Goal: Information Seeking & Learning: Learn about a topic

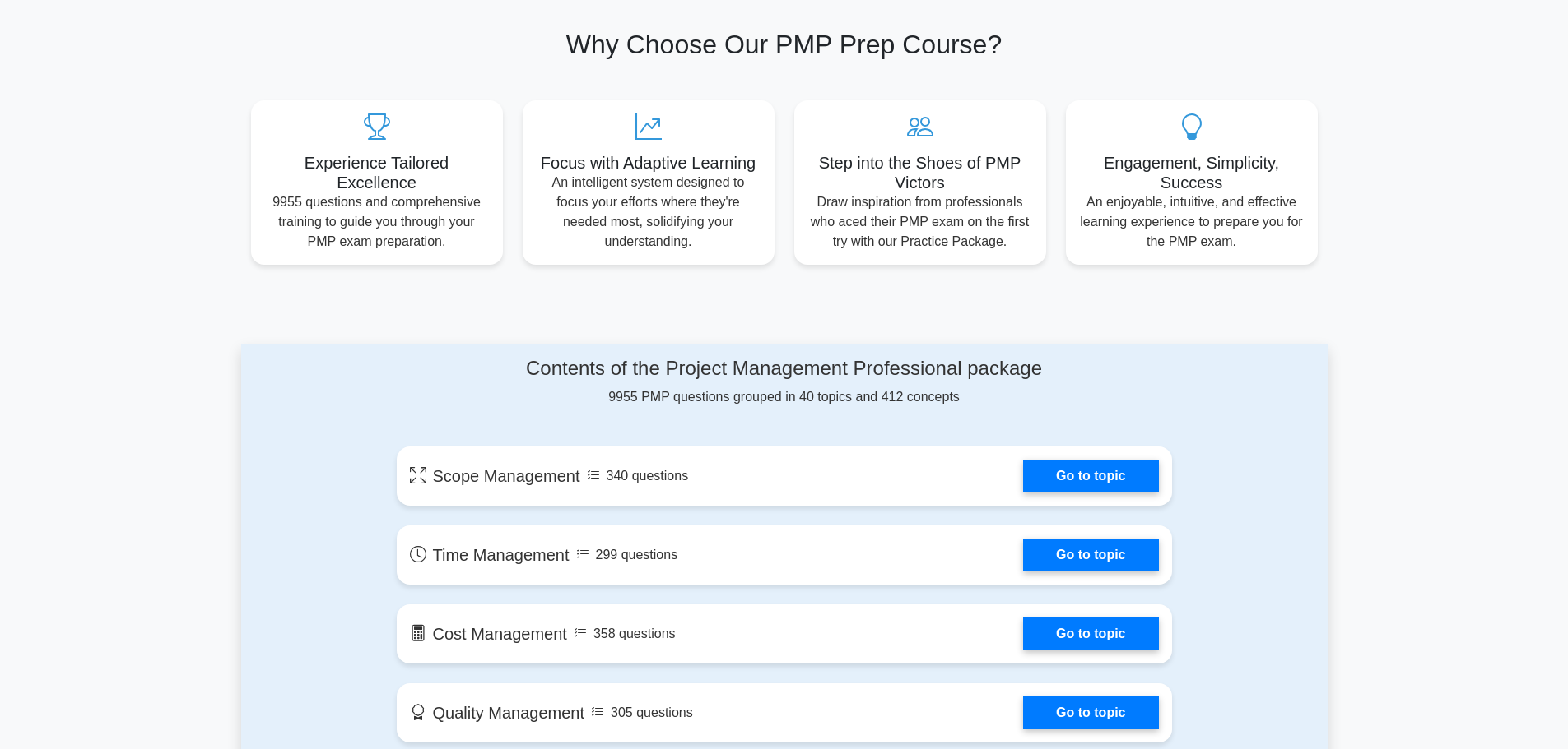
scroll to position [494, 0]
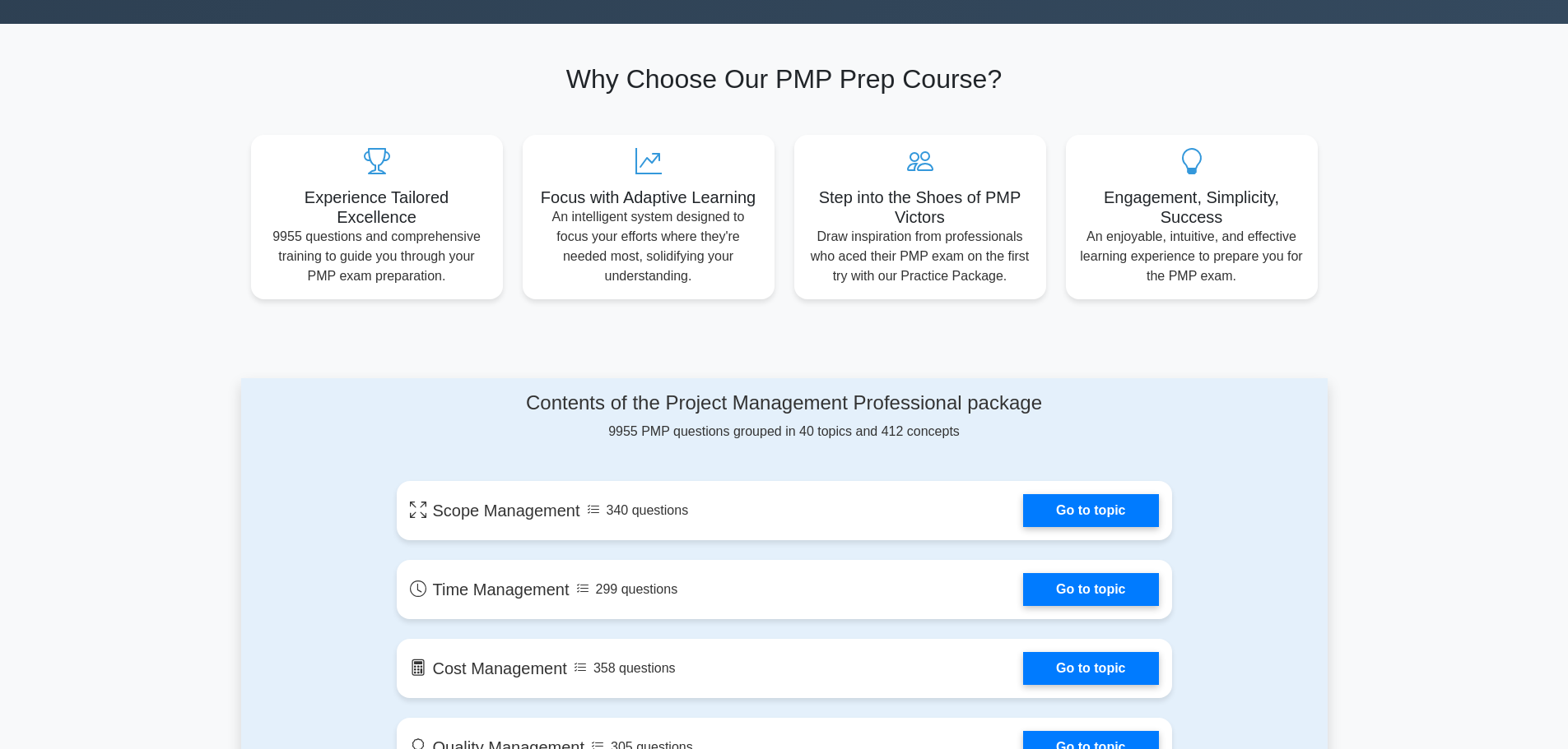
click at [740, 430] on div "Contents of the Project Management Professional package 9955 PMP questions grou…" at bounding box center [784, 416] width 775 height 50
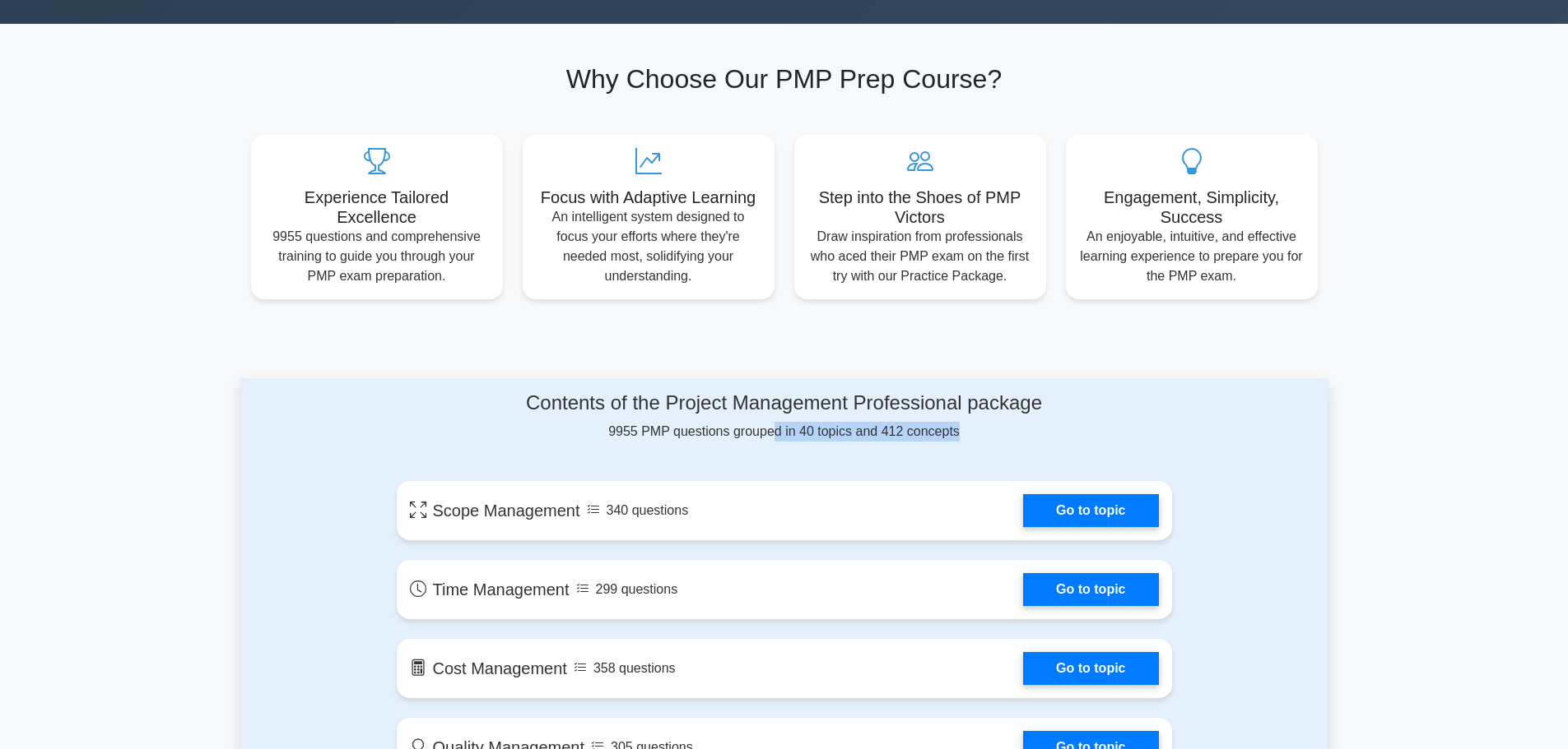
click at [740, 430] on div "Contents of the Project Management Professional package 9955 PMP questions grou…" at bounding box center [784, 416] width 775 height 50
click at [970, 440] on div "Contents of the Project Management Professional package 9955 PMP questions grou…" at bounding box center [784, 416] width 775 height 50
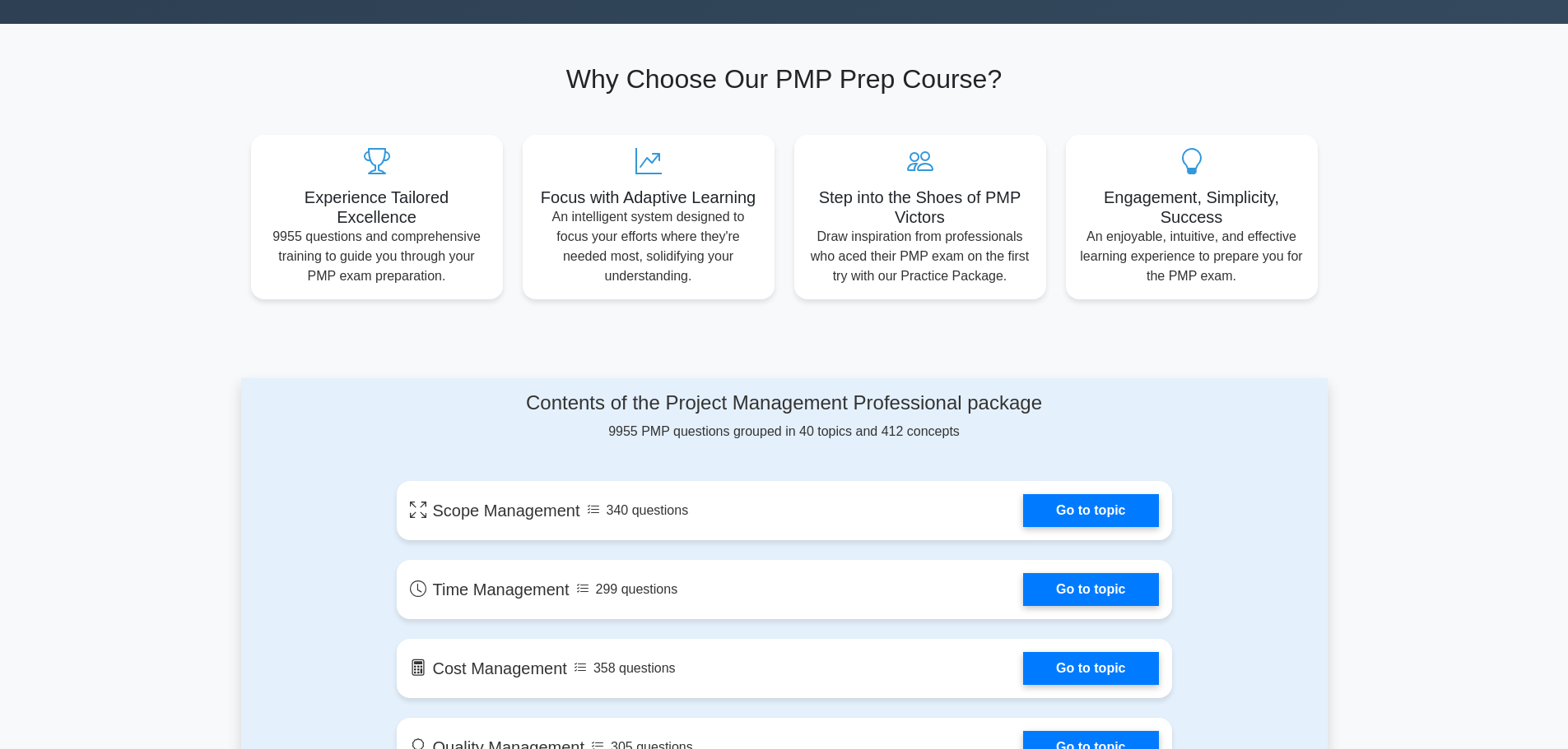
click at [805, 395] on h4 "Contents of the Project Management Professional package" at bounding box center [784, 403] width 775 height 24
click at [962, 423] on div "Contents of the Project Management Professional package 9955 PMP questions grou…" at bounding box center [784, 416] width 775 height 50
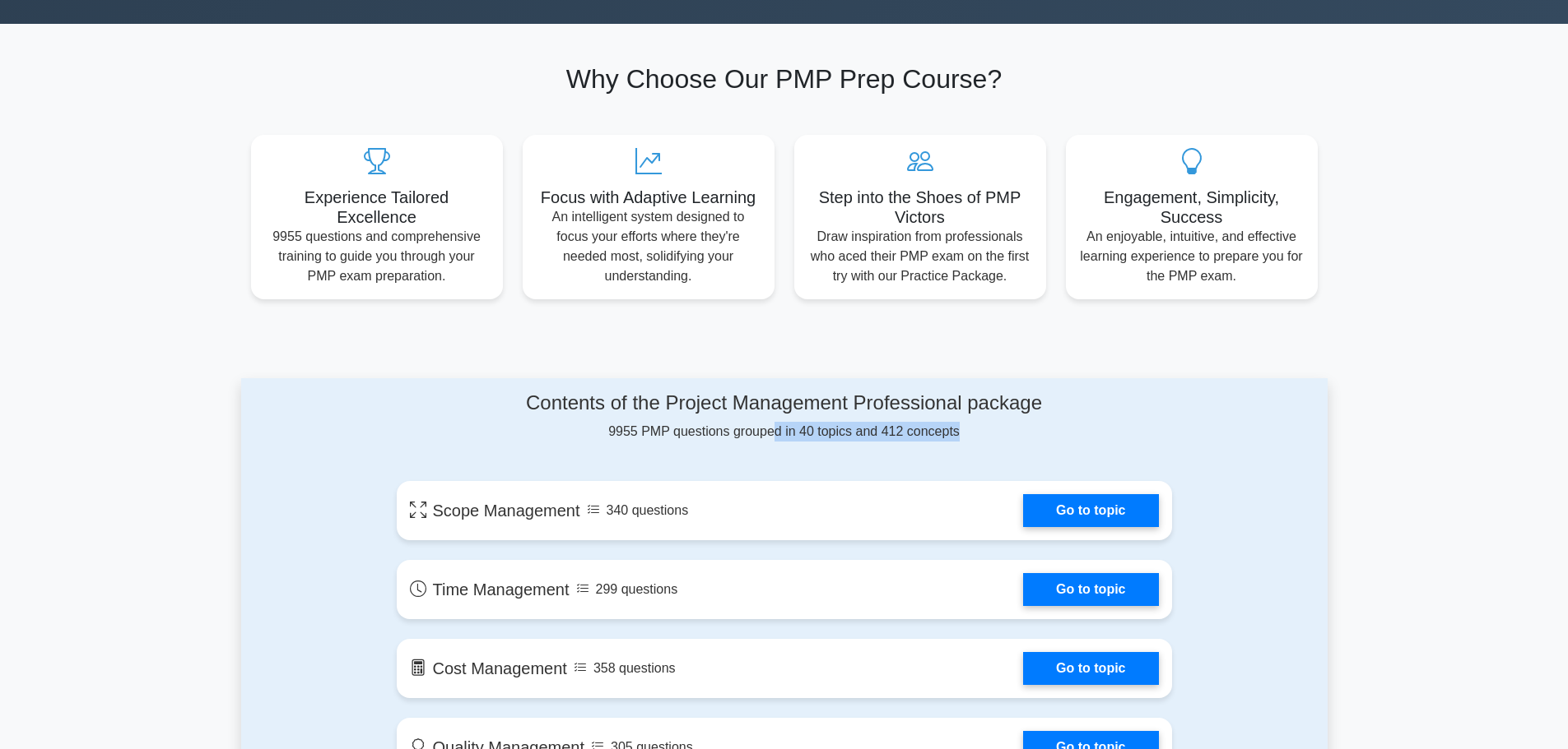
click at [962, 423] on div "Contents of the Project Management Professional package 9955 PMP questions grou…" at bounding box center [784, 416] width 775 height 50
drag, startPoint x: 966, startPoint y: 435, endPoint x: 503, endPoint y: 408, distance: 463.8
click at [503, 408] on div "Contents of the Project Management Professional package 9955 PMP questions grou…" at bounding box center [784, 416] width 775 height 50
click at [503, 408] on h4 "Contents of the Project Management Professional package" at bounding box center [784, 403] width 775 height 24
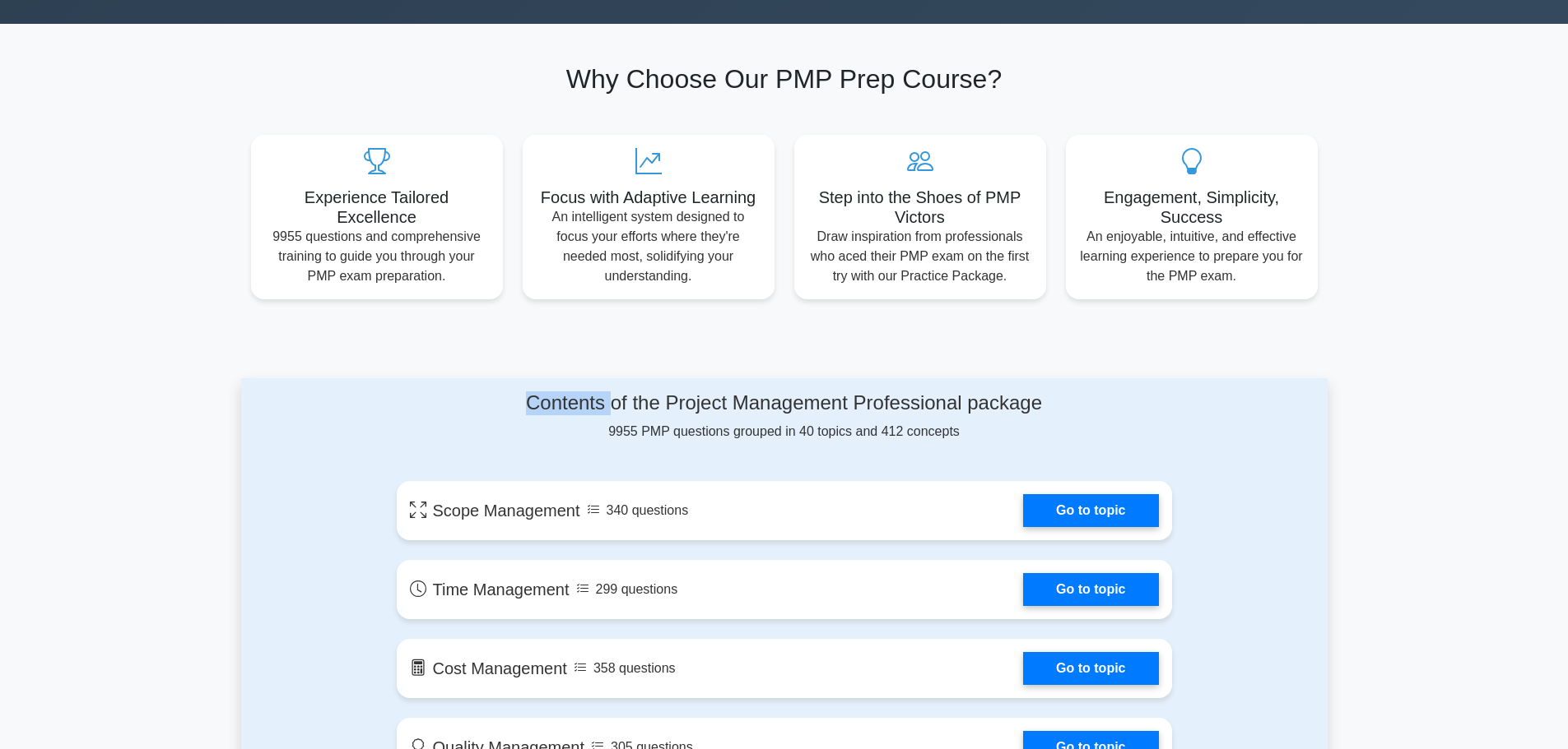
click at [503, 408] on h4 "Contents of the Project Management Professional package" at bounding box center [784, 403] width 775 height 24
click at [1017, 425] on div "Contents of the Project Management Professional package 9955 PMP questions grou…" at bounding box center [784, 416] width 775 height 50
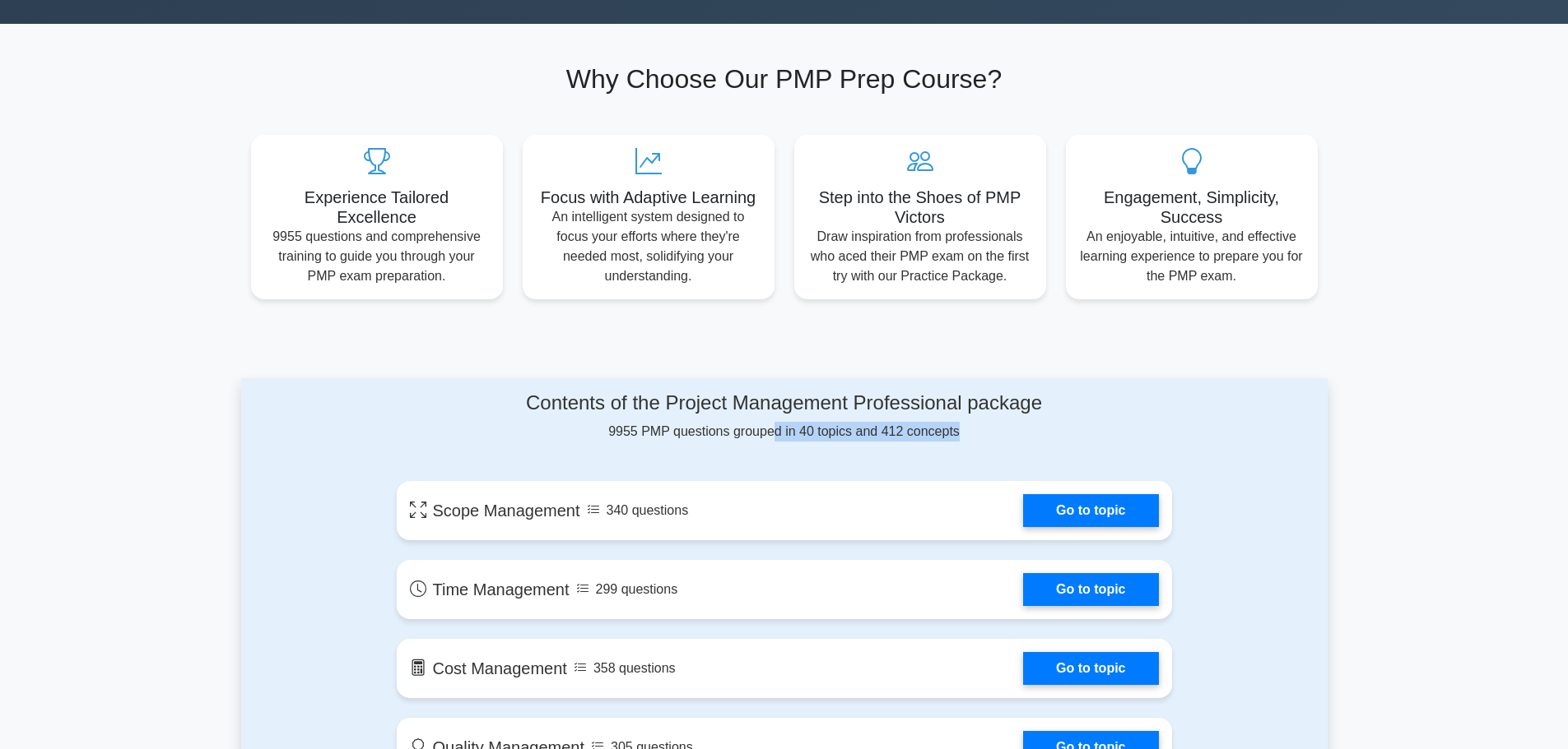
click at [1017, 425] on div "Contents of the Project Management Professional package 9955 PMP questions grou…" at bounding box center [784, 416] width 775 height 50
drag, startPoint x: 959, startPoint y: 437, endPoint x: 522, endPoint y: 407, distance: 438.0
click at [522, 407] on div "Contents of the Project Management Professional package 9955 PMP questions grou…" at bounding box center [784, 416] width 775 height 50
click at [522, 407] on h4 "Contents of the Project Management Professional package" at bounding box center [784, 403] width 775 height 24
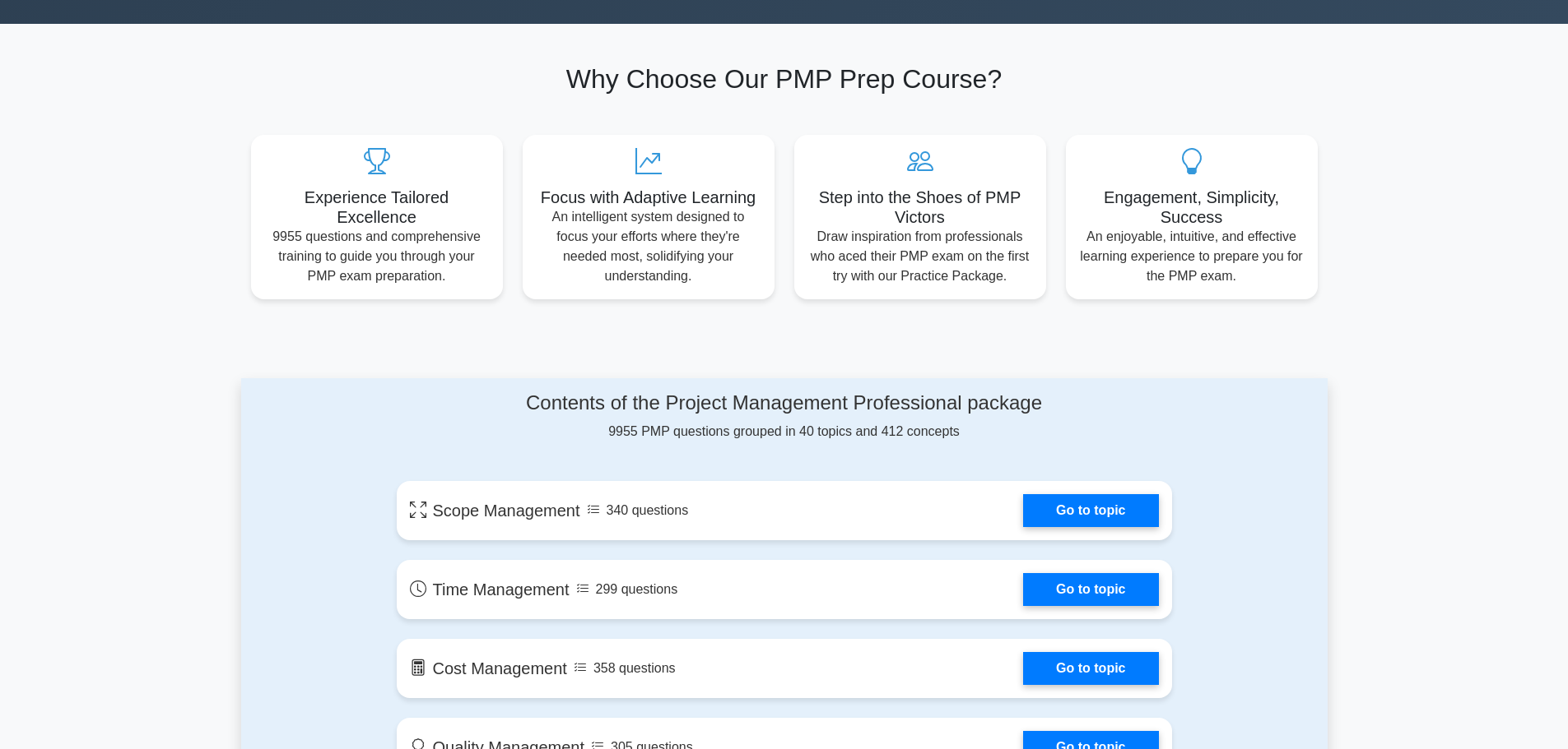
drag, startPoint x: 523, startPoint y: 404, endPoint x: 1019, endPoint y: 439, distance: 497.2
click at [1019, 439] on div "Contents of the Project Management Professional package 9955 PMP questions grou…" at bounding box center [784, 416] width 775 height 50
